Goal: Ask a question: Seek information or help from site administrators or community

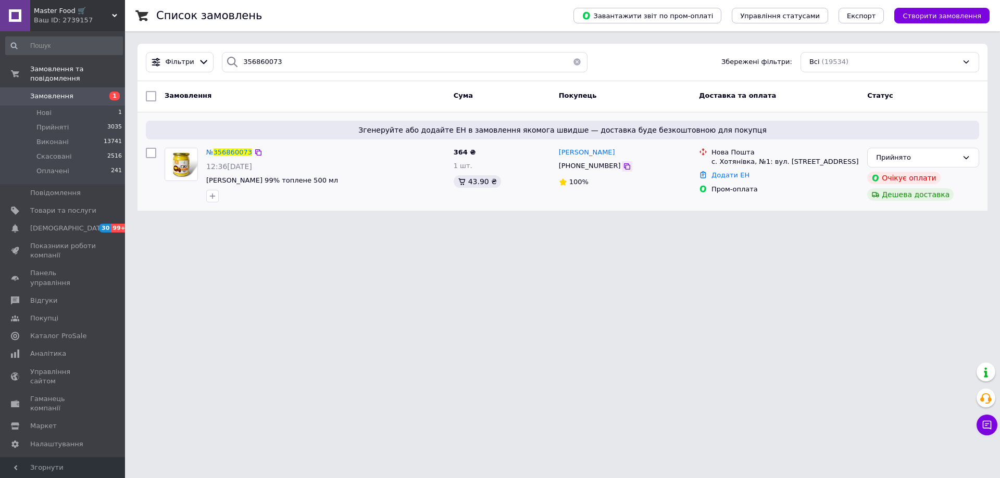
click at [624, 166] on icon at bounding box center [627, 166] width 6 height 6
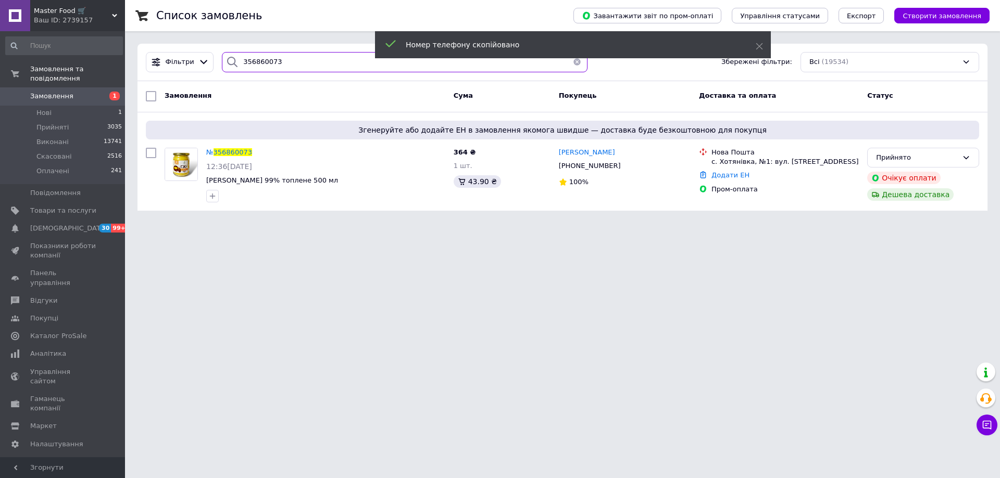
drag, startPoint x: 325, startPoint y: 64, endPoint x: 219, endPoint y: 64, distance: 105.7
click at [222, 64] on div "356860073" at bounding box center [404, 62] width 365 height 20
paste input "[PHONE_NUMBER]"
type input "[PHONE_NUMBER]"
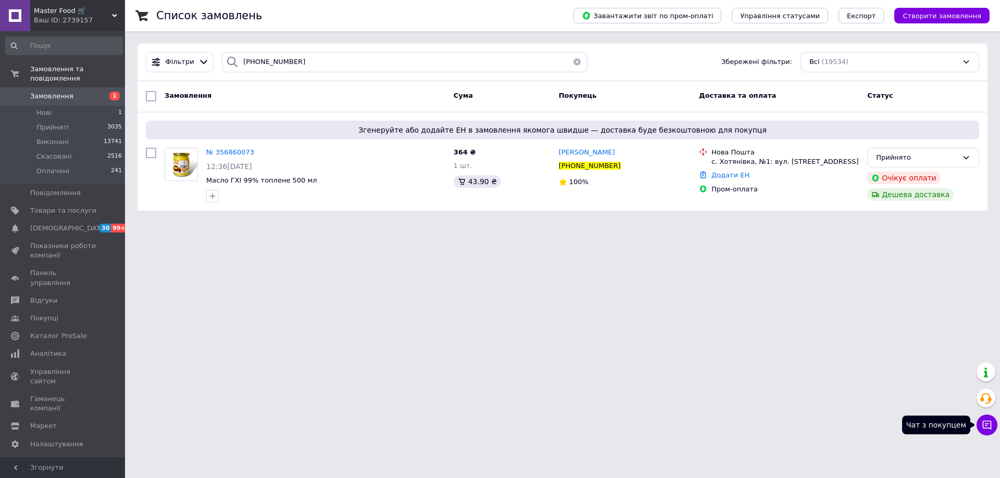
click at [993, 427] on button "Чат з покупцем" at bounding box center [986, 425] width 21 height 21
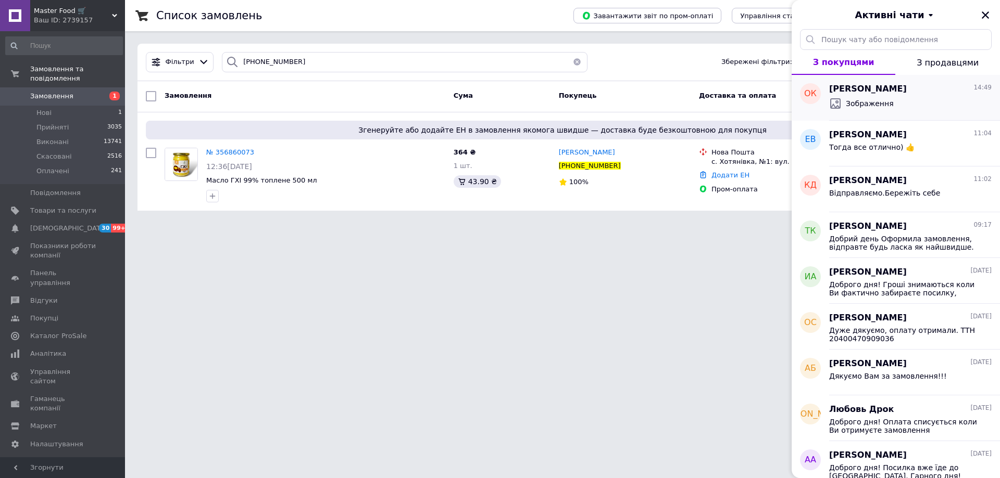
click at [899, 109] on div "Зображення" at bounding box center [910, 103] width 162 height 17
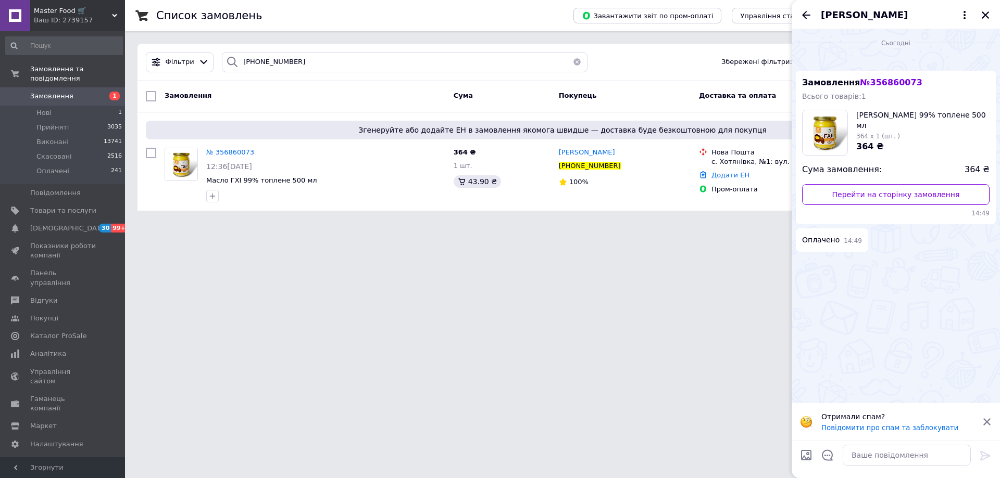
scroll to position [160, 0]
click at [804, 266] on img at bounding box center [800, 262] width 8 height 8
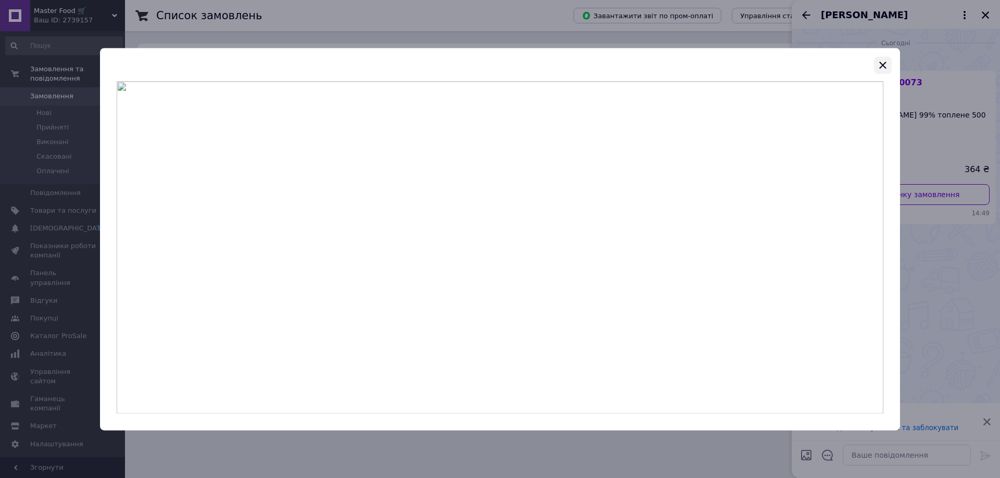
click at [887, 64] on icon "button" at bounding box center [882, 65] width 12 height 12
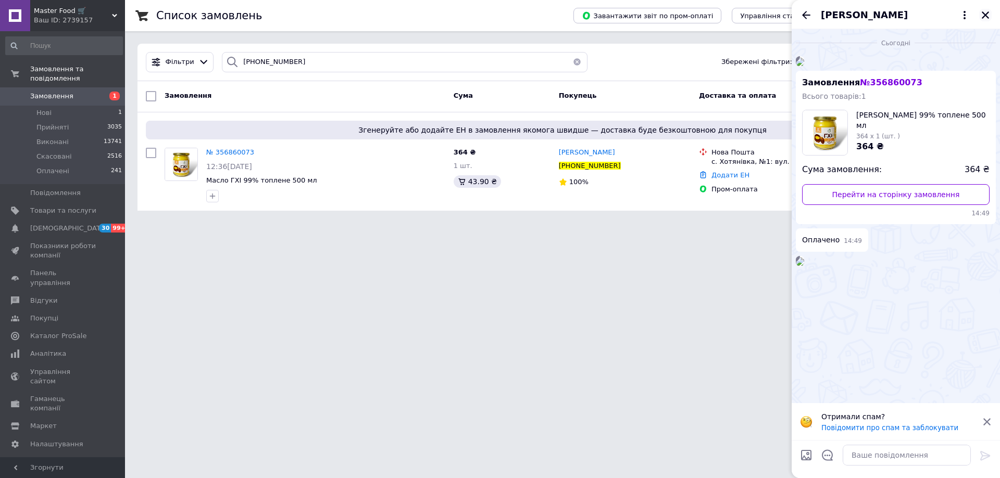
click at [987, 14] on icon "Закрити" at bounding box center [984, 14] width 7 height 7
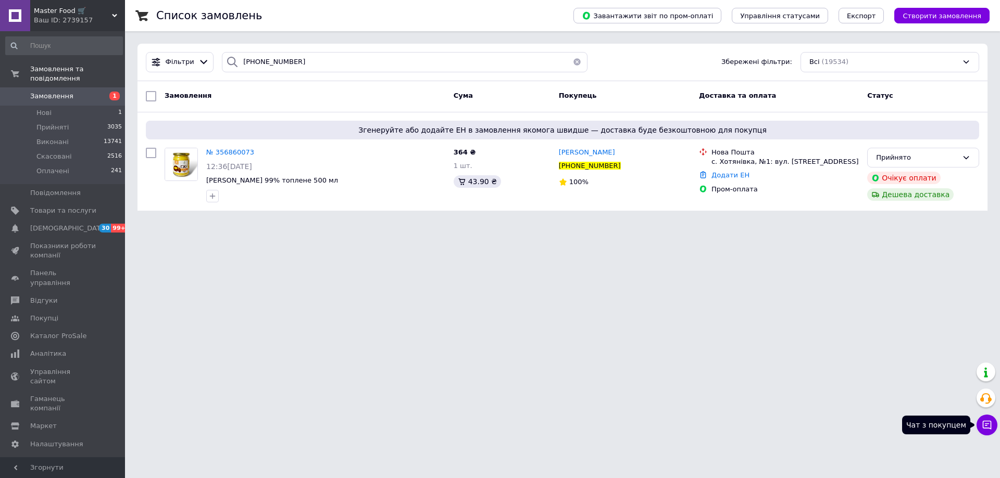
click at [990, 426] on icon at bounding box center [986, 425] width 10 height 10
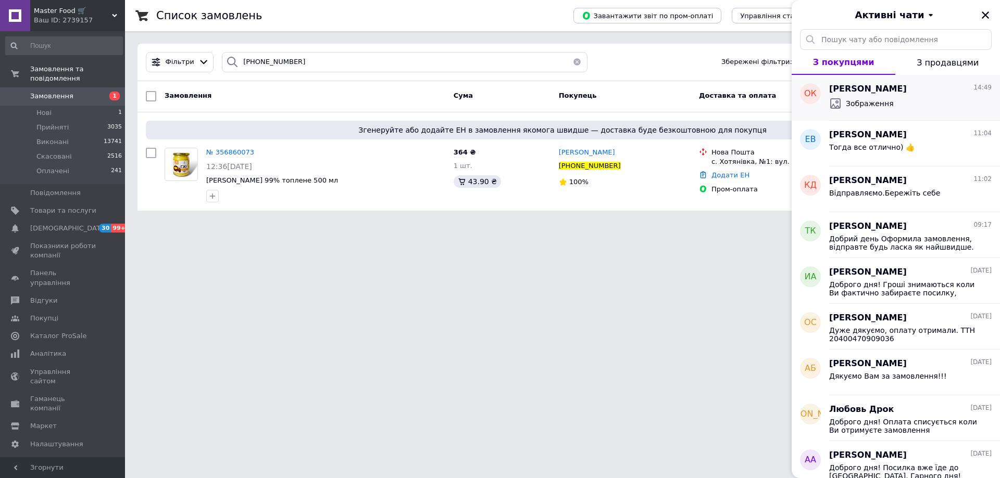
click at [903, 116] on div "Олексій Константинов 14:49 Зображення" at bounding box center [914, 98] width 171 height 46
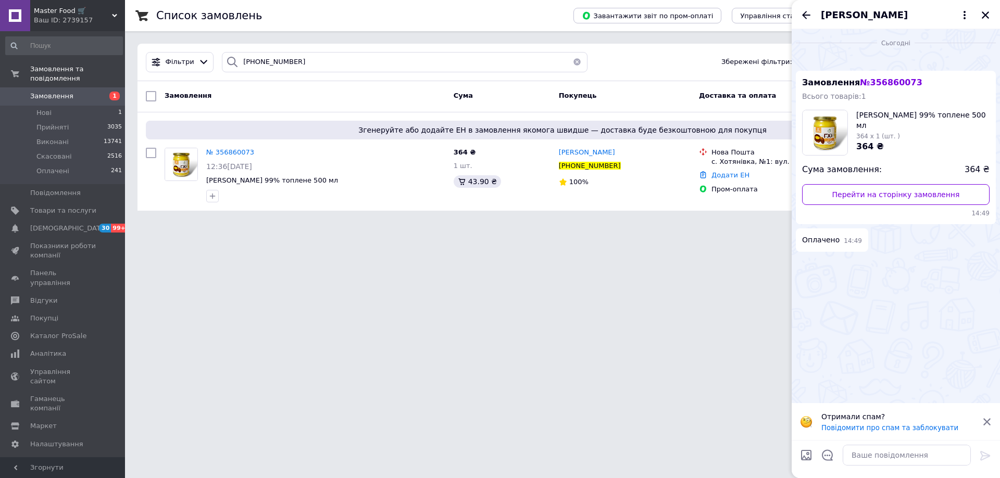
scroll to position [95, 0]
click at [804, 266] on img at bounding box center [800, 262] width 8 height 8
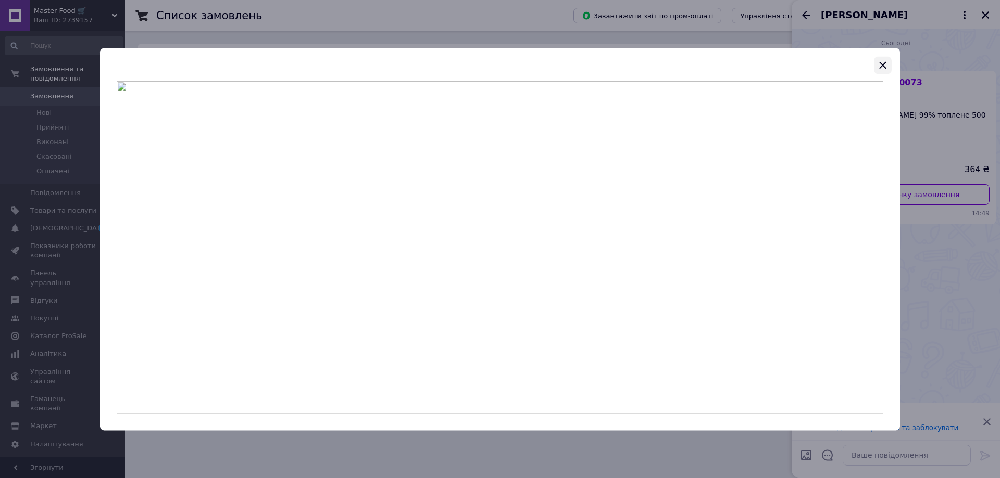
click at [884, 67] on icon "button" at bounding box center [882, 64] width 7 height 7
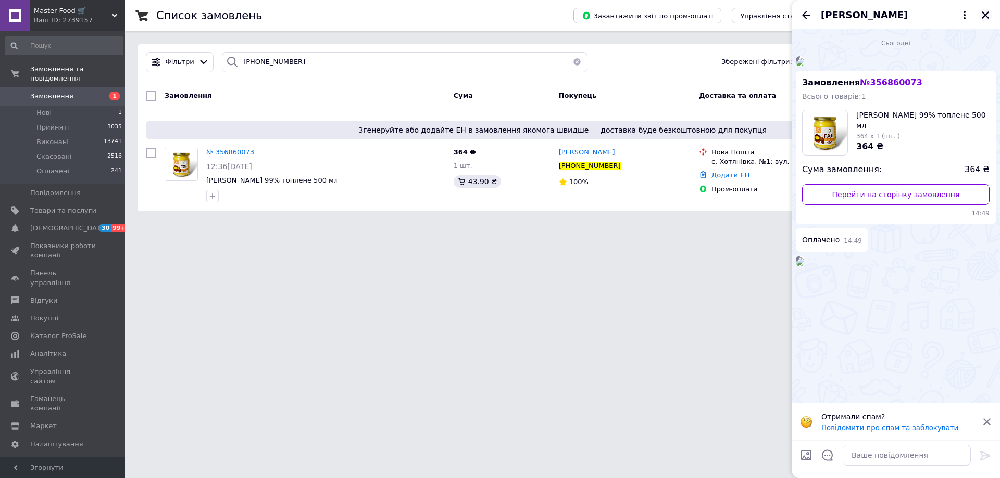
click at [985, 17] on icon "Закрити" at bounding box center [984, 14] width 9 height 9
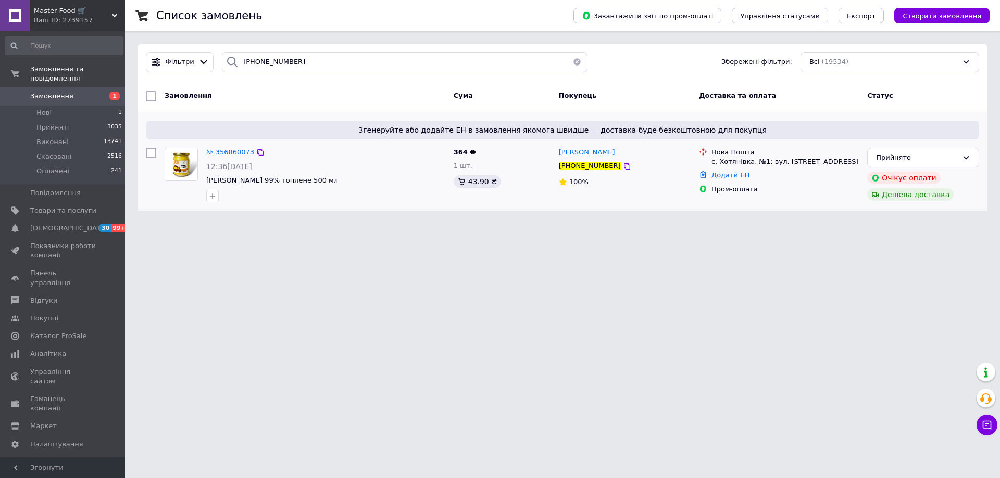
drag, startPoint x: 252, startPoint y: 153, endPoint x: 263, endPoint y: 155, distance: 11.6
click at [257, 152] on icon at bounding box center [260, 152] width 6 height 6
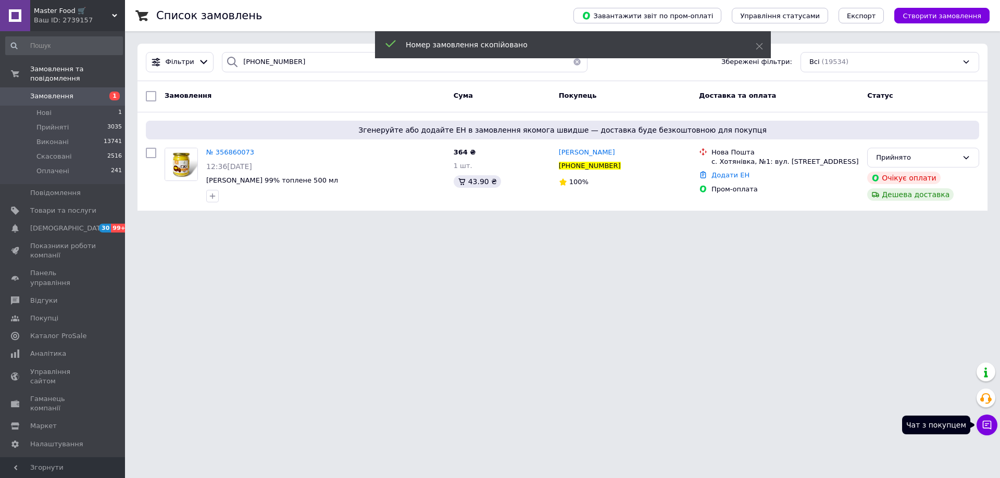
click at [992, 421] on button "Чат з покупцем" at bounding box center [986, 425] width 21 height 21
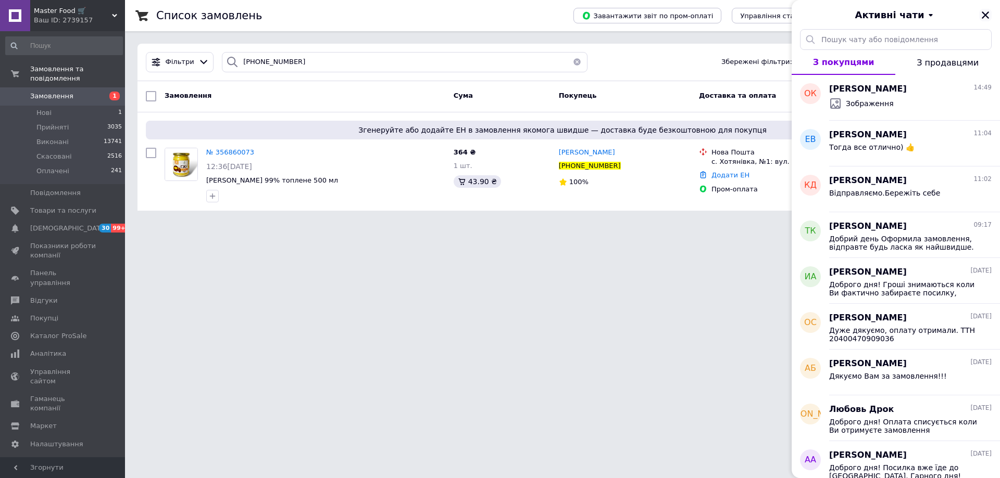
click at [985, 15] on icon "Закрити" at bounding box center [984, 14] width 7 height 7
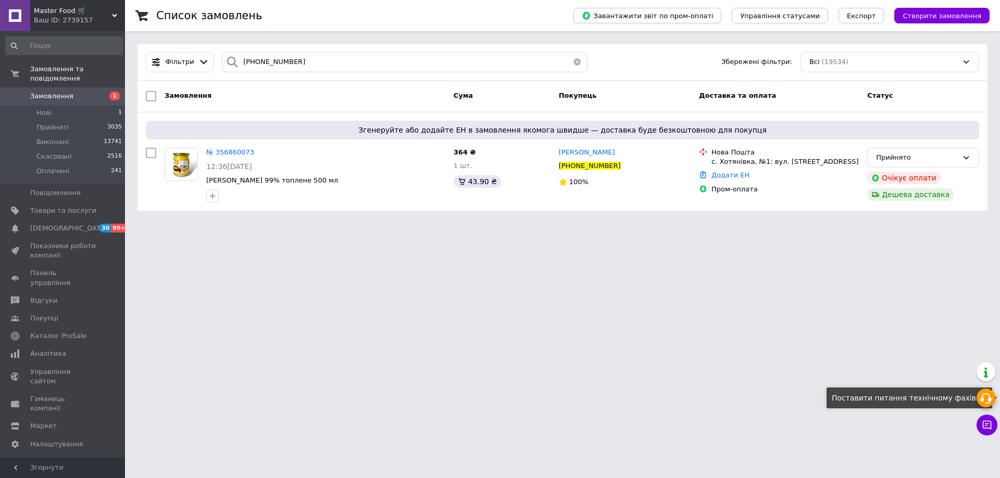
click at [990, 402] on icon at bounding box center [985, 399] width 12 height 12
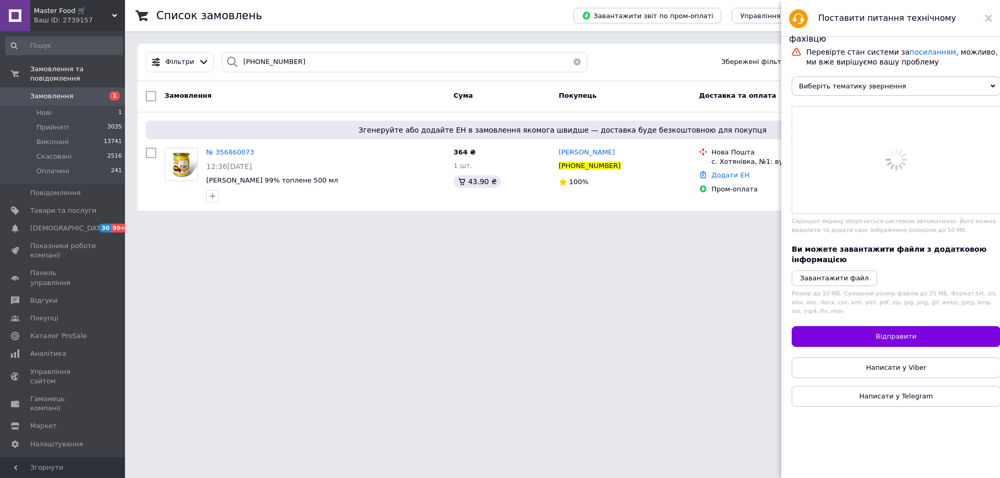
click at [827, 87] on span "Виберіть тематику звернення" at bounding box center [895, 86] width 209 height 19
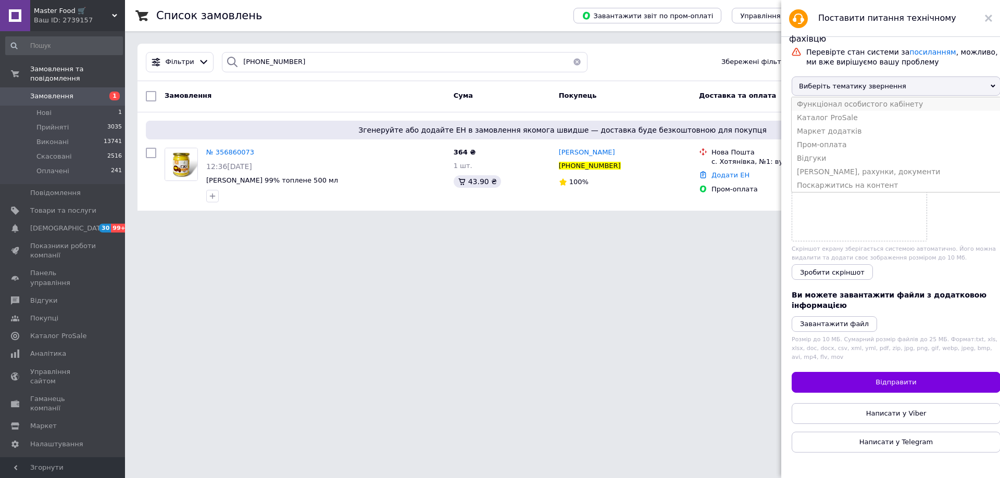
scroll to position [16, 0]
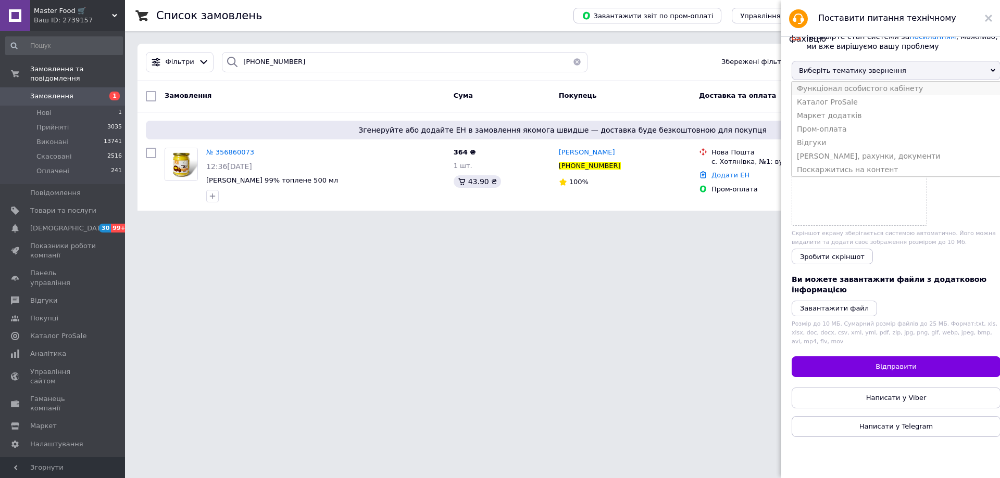
click at [840, 93] on li "Функціонал особистого кабінету" at bounding box center [895, 89] width 209 height 14
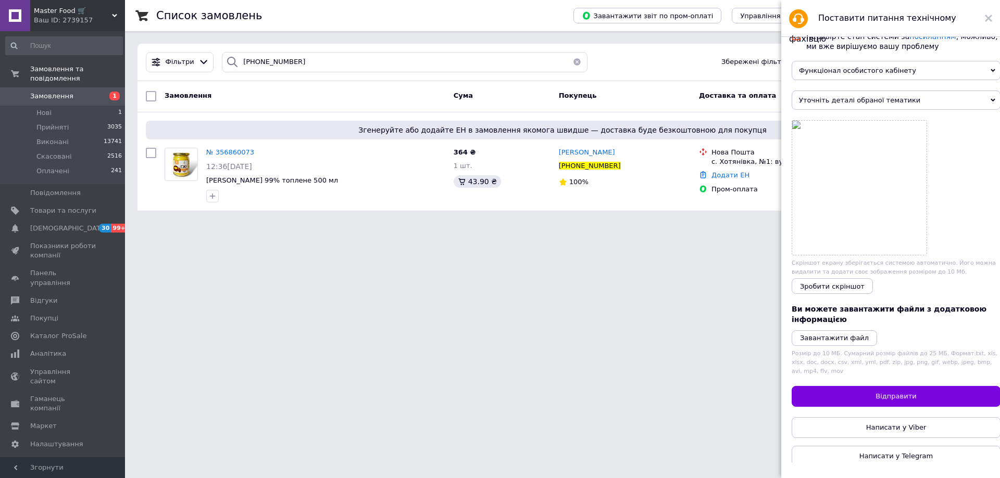
click at [837, 108] on span "Уточніть деталі обраної тематики" at bounding box center [895, 100] width 209 height 19
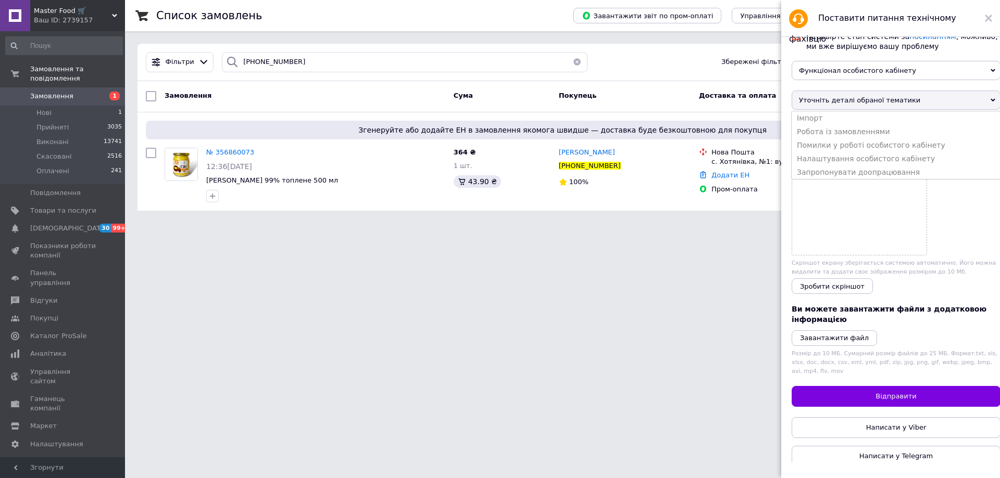
click at [838, 75] on span "Функціонал особистого кабінету" at bounding box center [895, 70] width 209 height 19
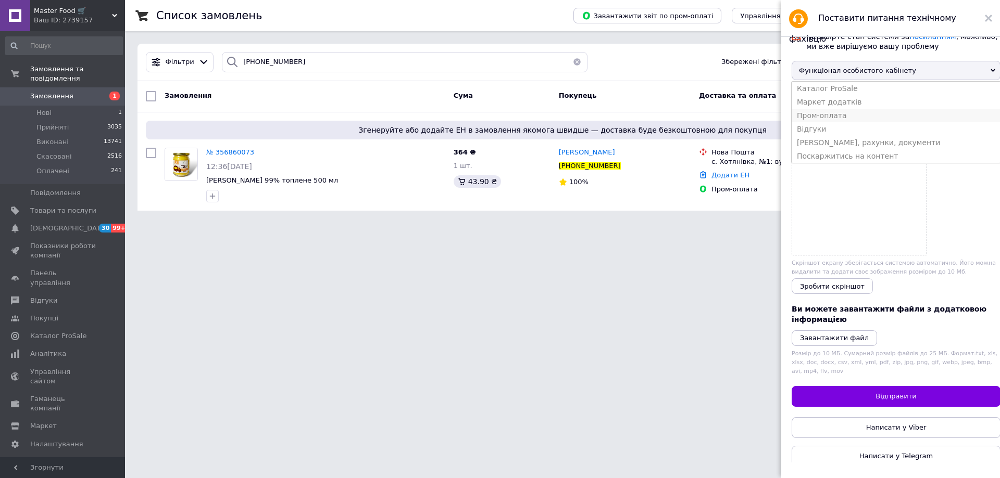
click at [830, 122] on li "Пром-оплата" at bounding box center [895, 116] width 209 height 14
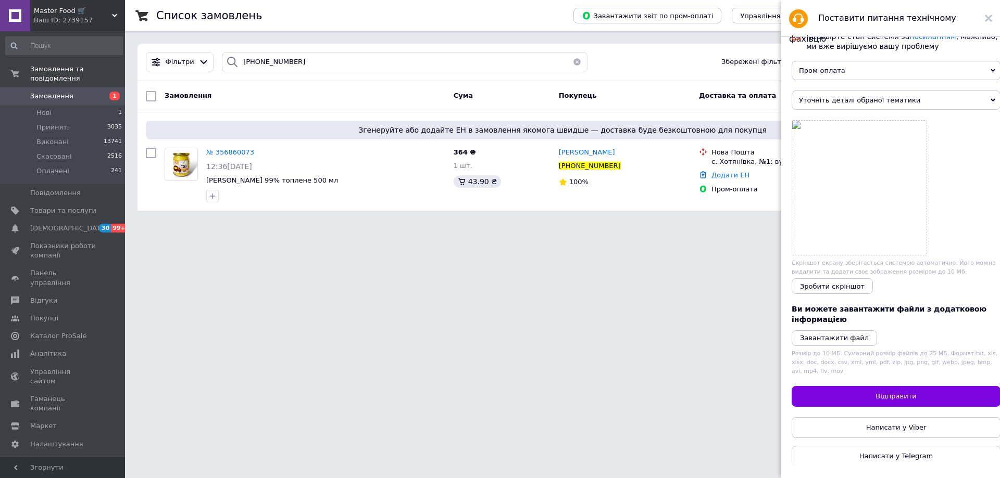
click at [831, 108] on span "Уточніть деталі обраної тематики" at bounding box center [895, 100] width 209 height 19
click at [827, 137] on li "Загальні питання щодо Пром-оплати" at bounding box center [895, 132] width 209 height 14
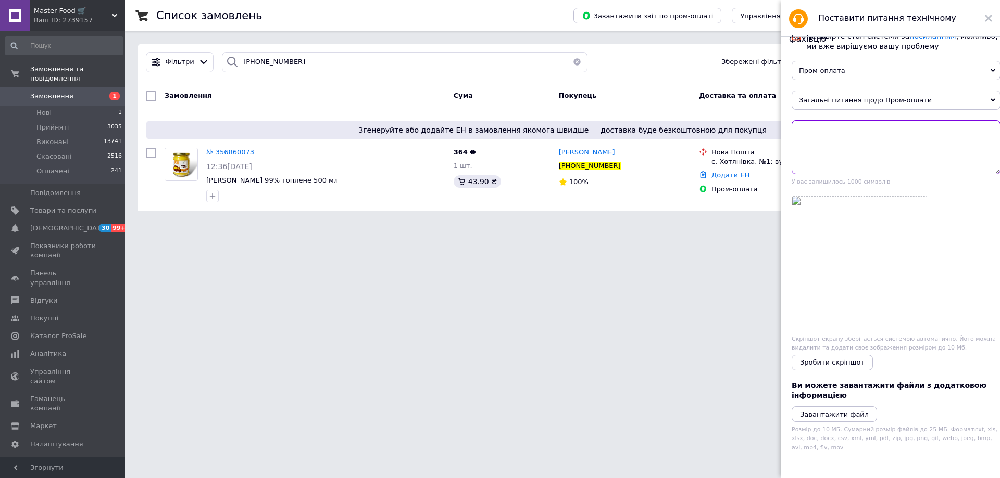
click at [818, 146] on textarea at bounding box center [895, 147] width 209 height 54
paste textarea "356860073"
type textarea "Доброго дня! Прохання перевірити оплату по замовленню 356860073, клієнт вислав …"
click at [841, 419] on icon "Завантажити файл" at bounding box center [834, 415] width 69 height 8
drag, startPoint x: 849, startPoint y: 157, endPoint x: 787, endPoint y: 118, distance: 73.7
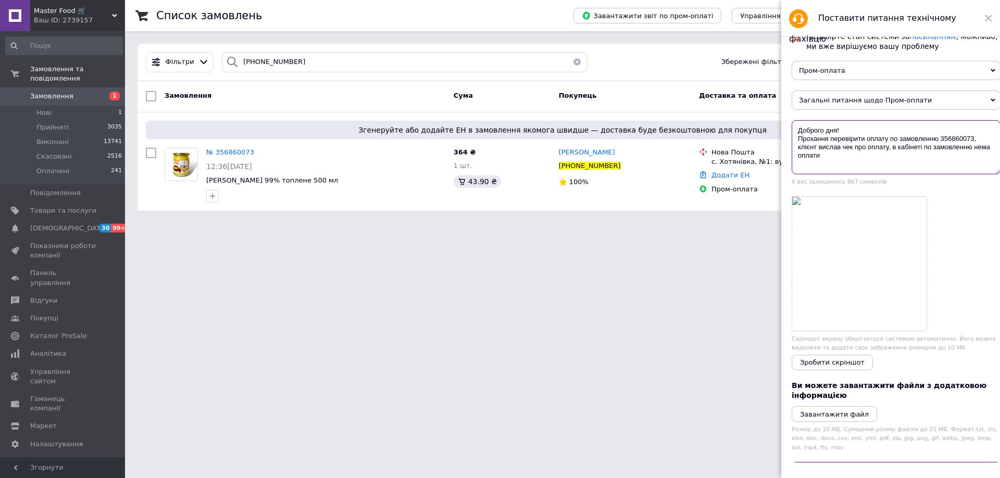
click at [787, 118] on div "Перевірте стан системи за посиланням , можливо, ми вже вирішуємо вашу проблему …" at bounding box center [896, 243] width 230 height 445
click at [990, 16] on use at bounding box center [988, 18] width 7 height 7
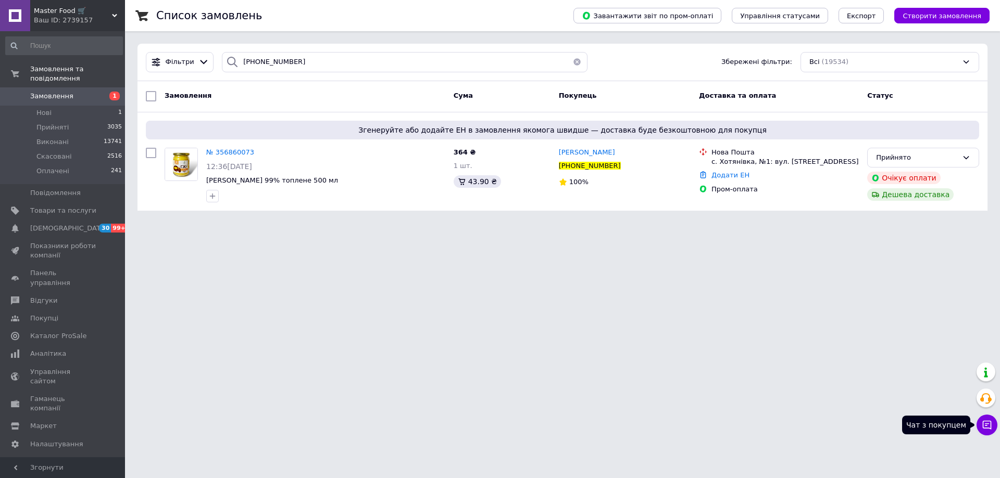
click at [987, 424] on icon at bounding box center [986, 425] width 9 height 9
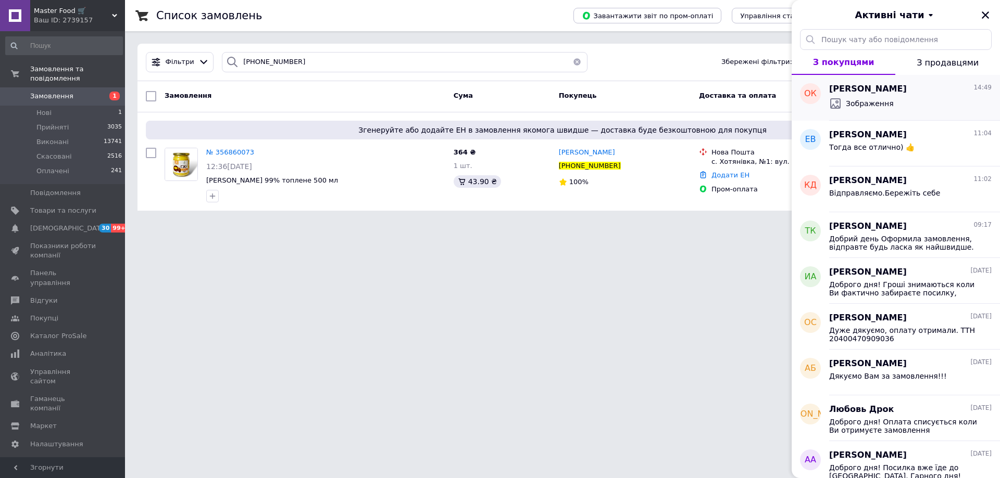
click at [873, 98] on span "Зображення" at bounding box center [870, 103] width 48 height 10
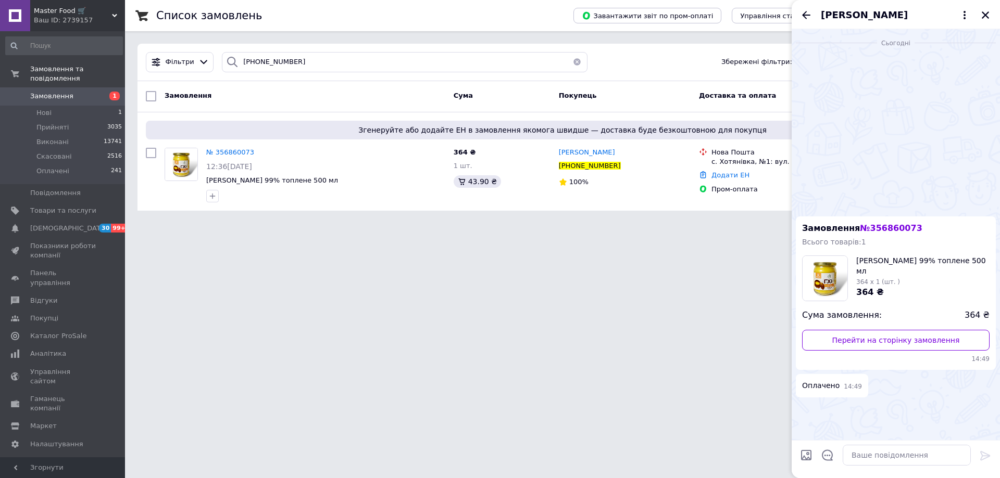
scroll to position [95, 0]
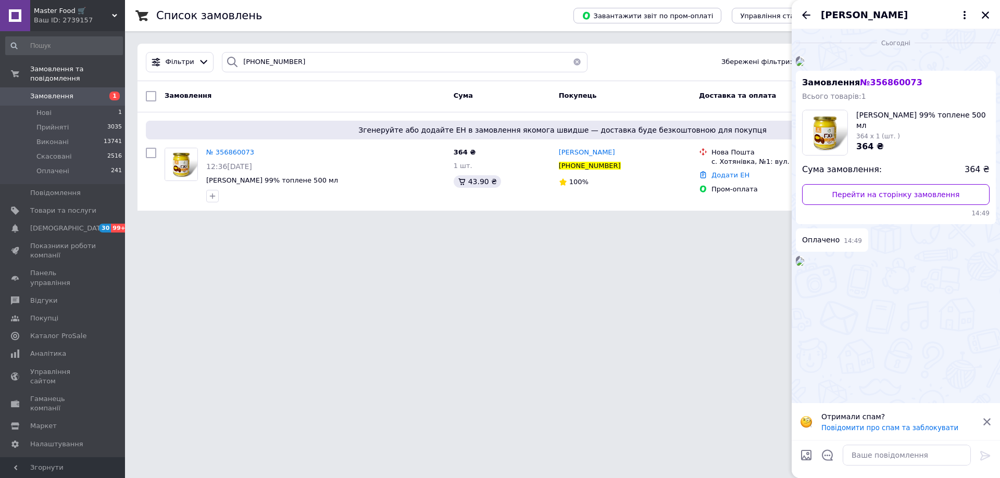
click at [804, 266] on img at bounding box center [800, 262] width 8 height 8
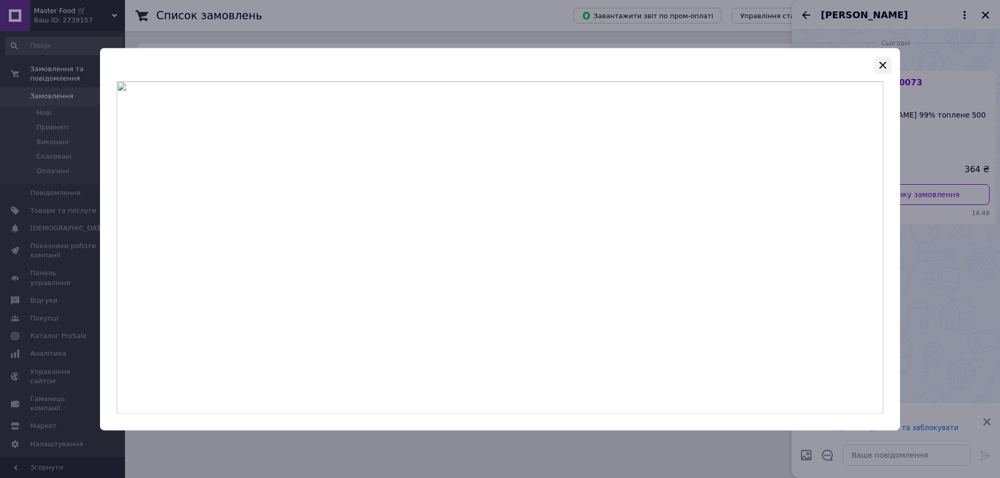
click at [884, 61] on icon "button" at bounding box center [882, 65] width 12 height 12
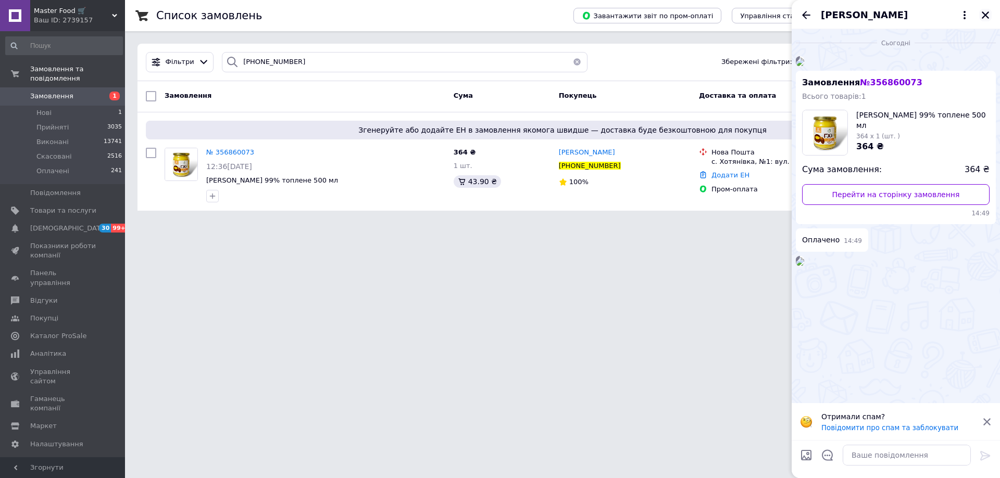
click at [987, 12] on icon "Закрити" at bounding box center [984, 14] width 9 height 9
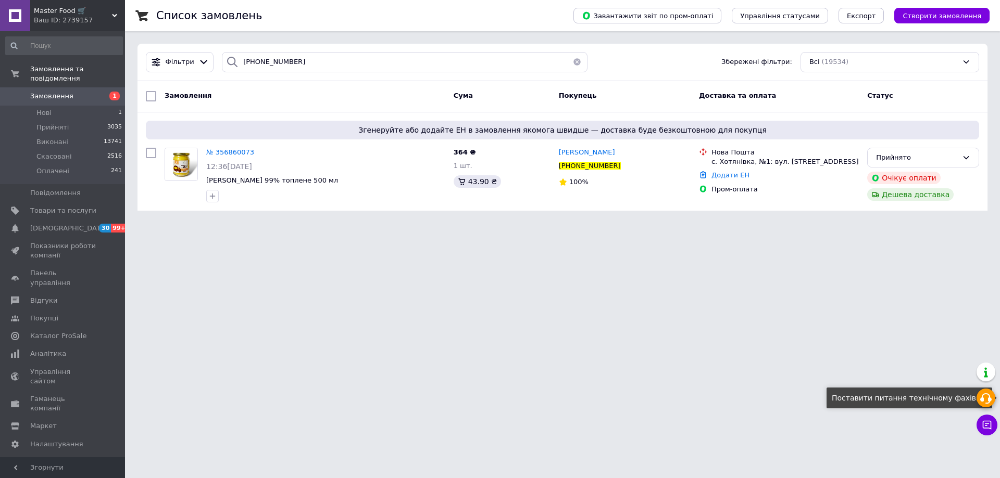
click at [987, 392] on div at bounding box center [985, 398] width 19 height 19
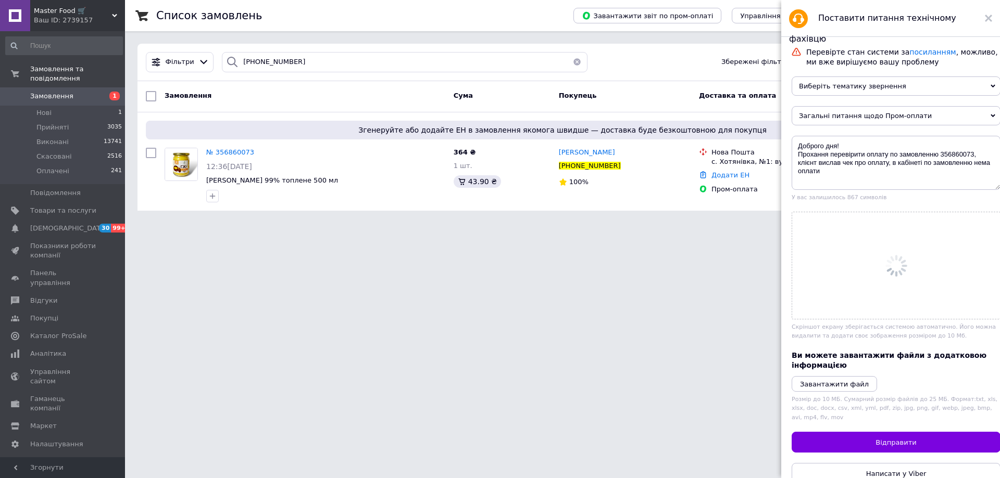
scroll to position [0, 0]
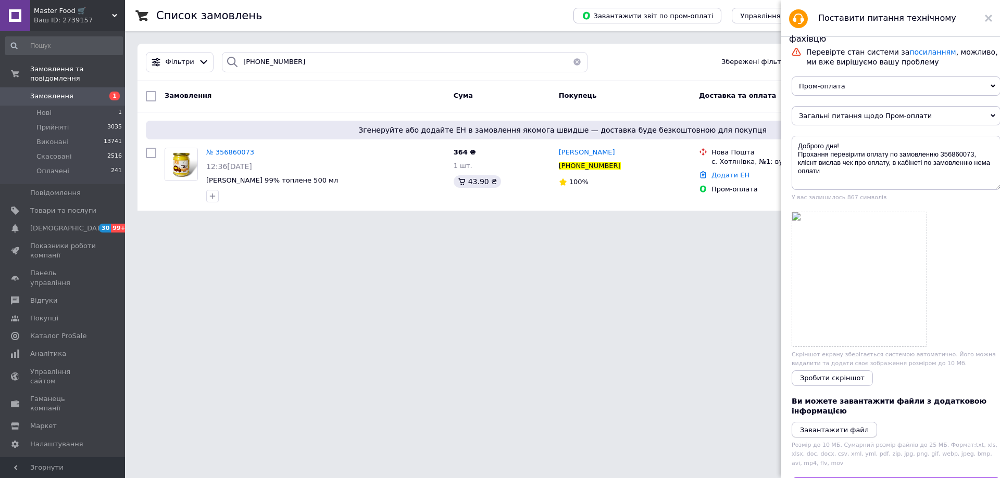
click at [839, 434] on icon "Завантажити файл" at bounding box center [834, 430] width 69 height 8
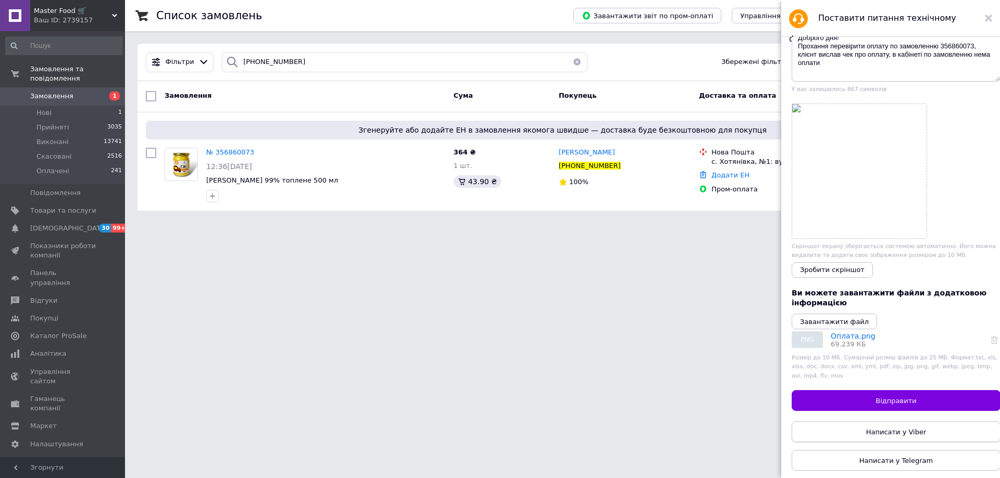
scroll to position [120, 0]
click at [889, 397] on span "Відправити" at bounding box center [895, 401] width 41 height 8
